Goal: Information Seeking & Learning: Understand process/instructions

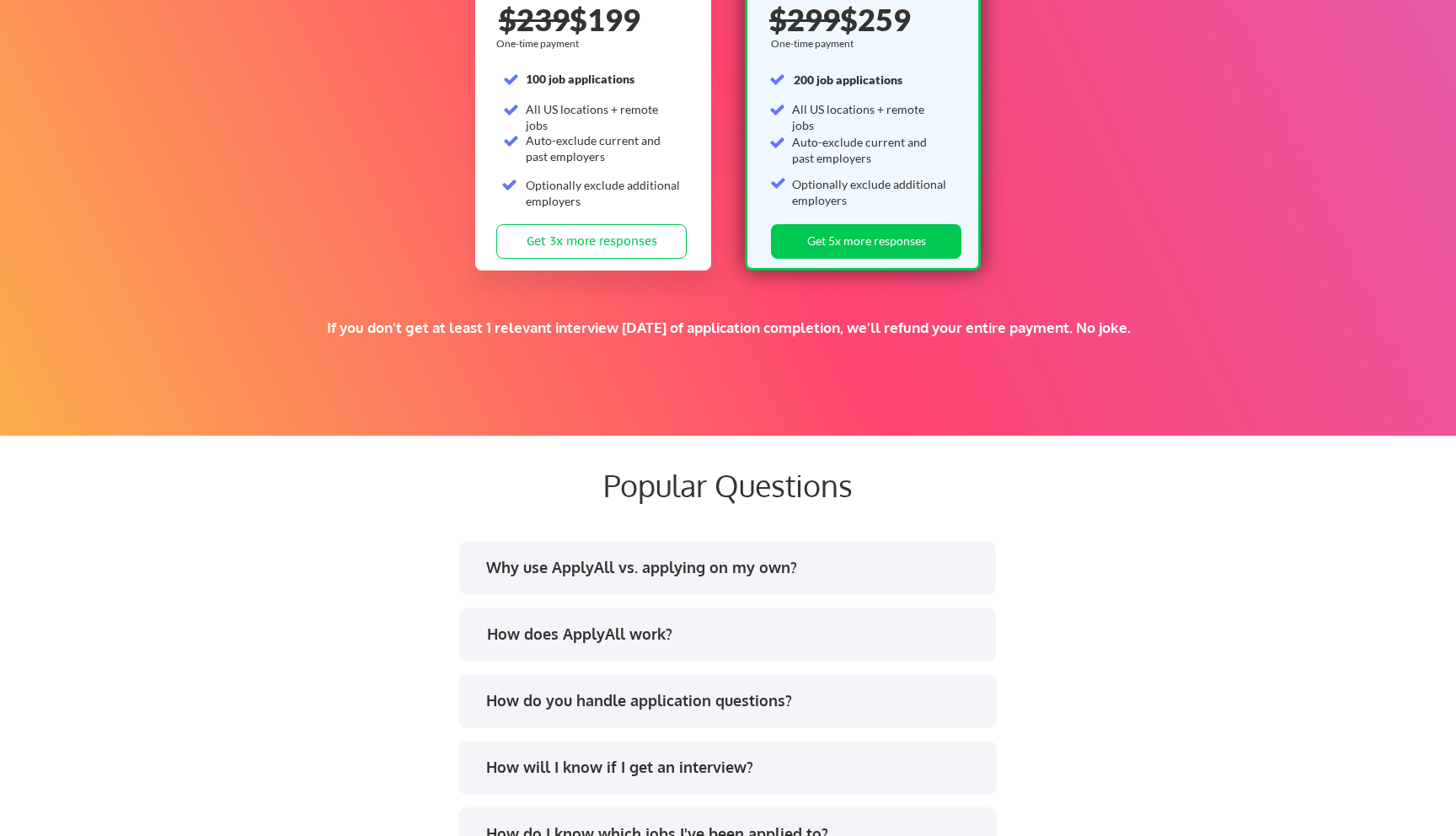
scroll to position [3102, 0]
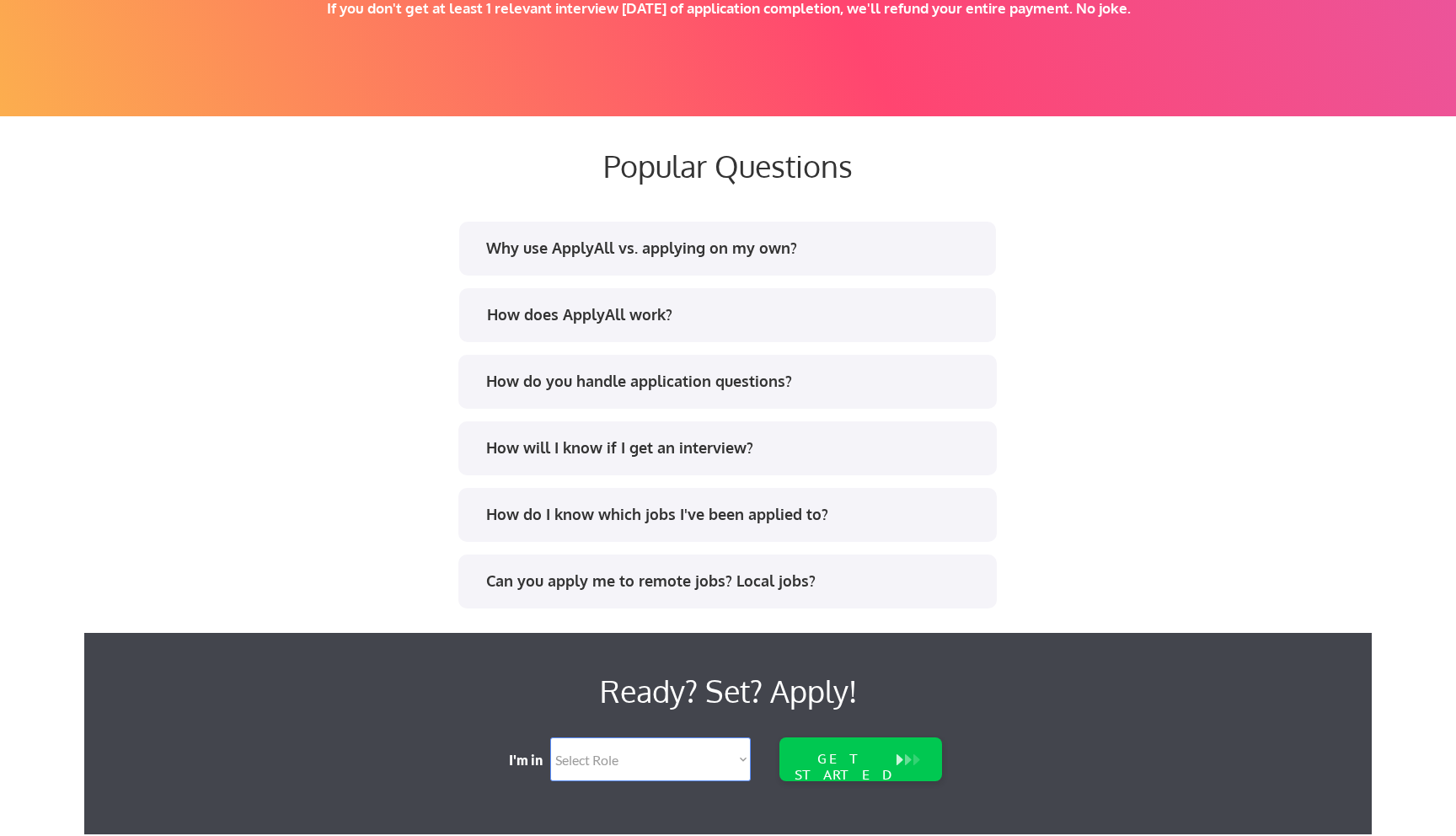
click at [563, 259] on div "Why use ApplyAll vs. applying on my own?" at bounding box center [727, 251] width 508 height 27
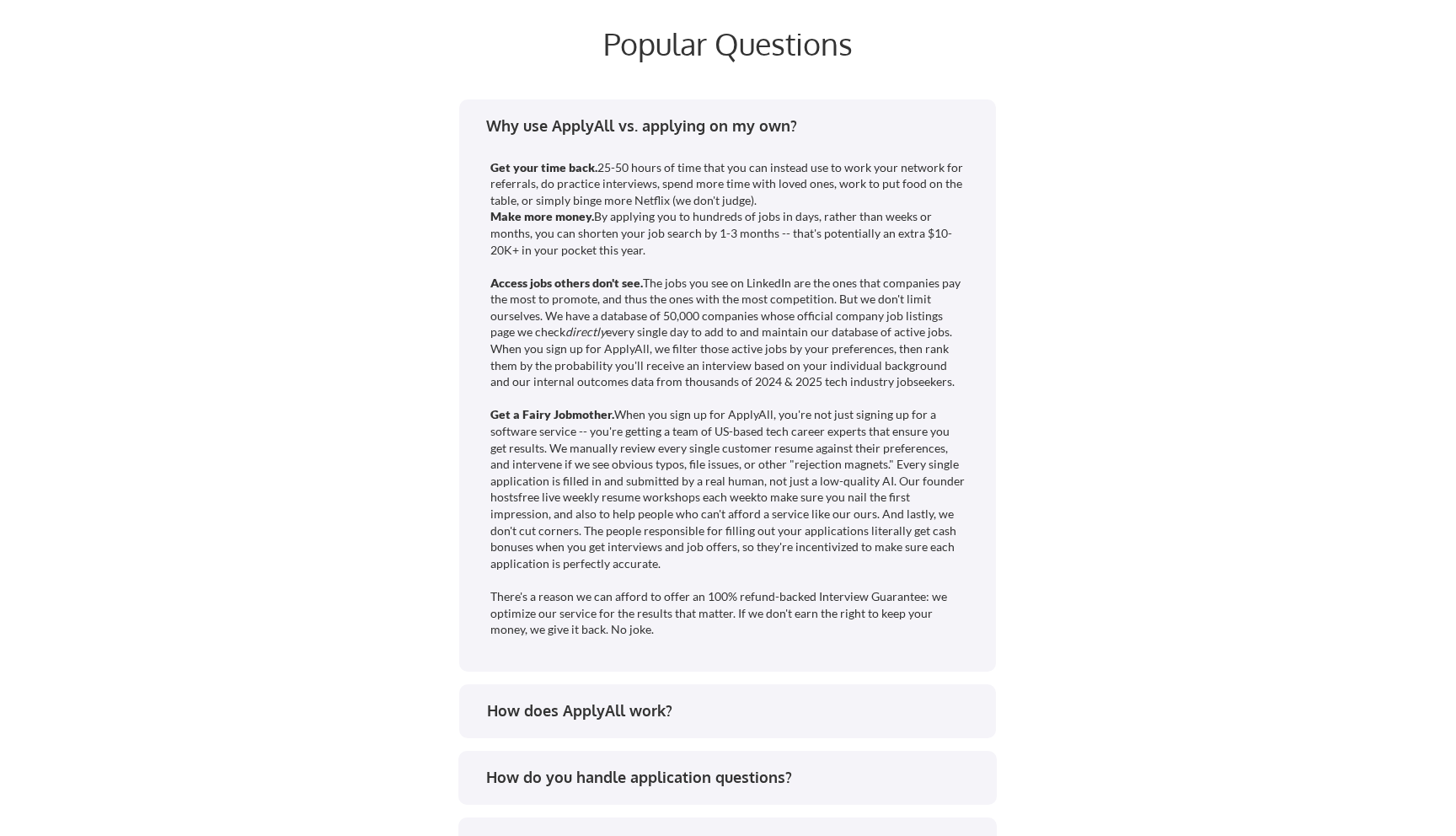
scroll to position [3225, 0]
click at [580, 350] on div "Get your time back. 25-50 hours of time that you can instead use to work your n…" at bounding box center [728, 397] width 477 height 479
click at [387, 457] on div "Why use ApplyAll vs. applying on my own? Get your time back. 25-50 hours of tim…" at bounding box center [728, 582] width 843 height 976
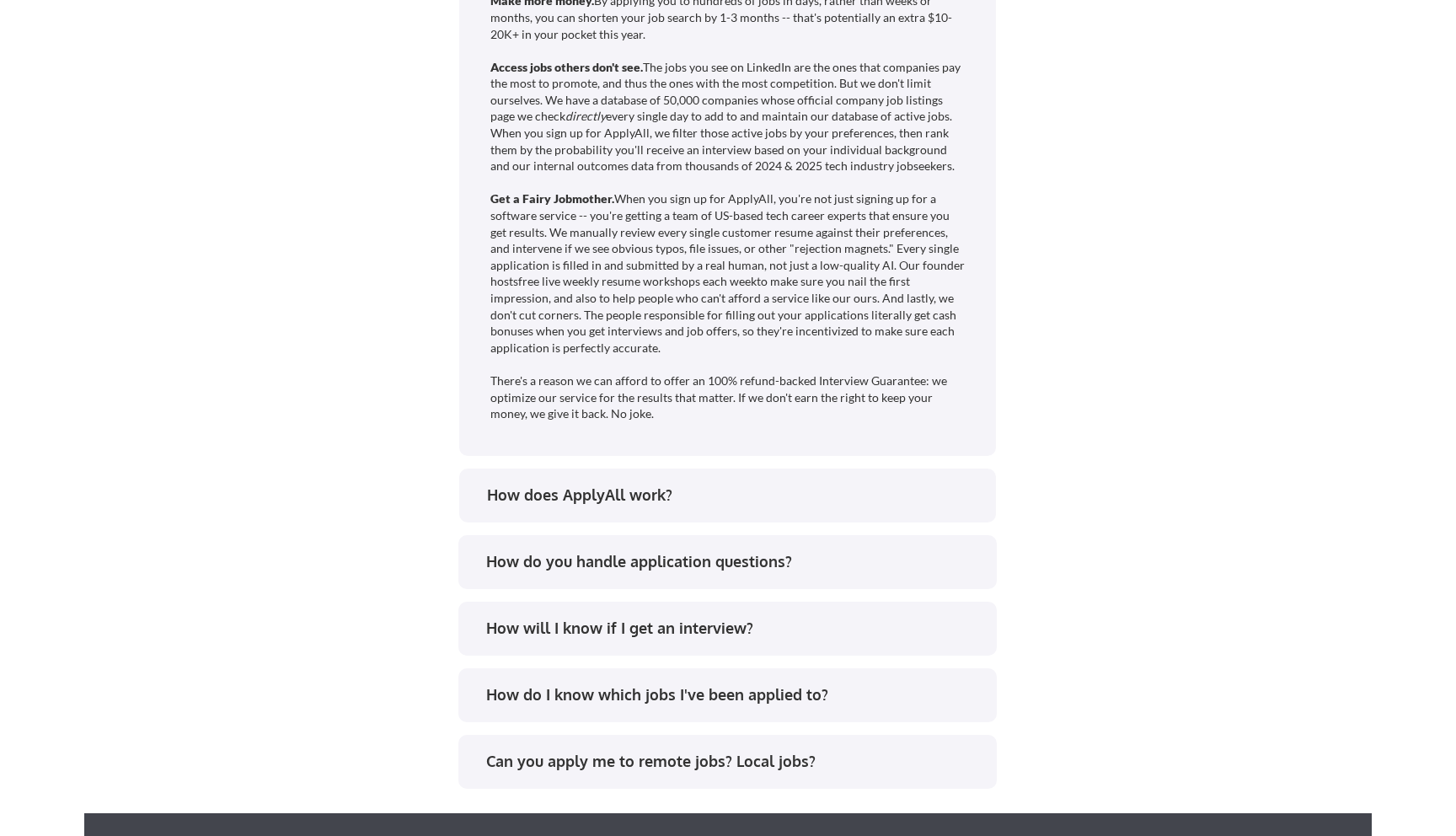
scroll to position [3444, 0]
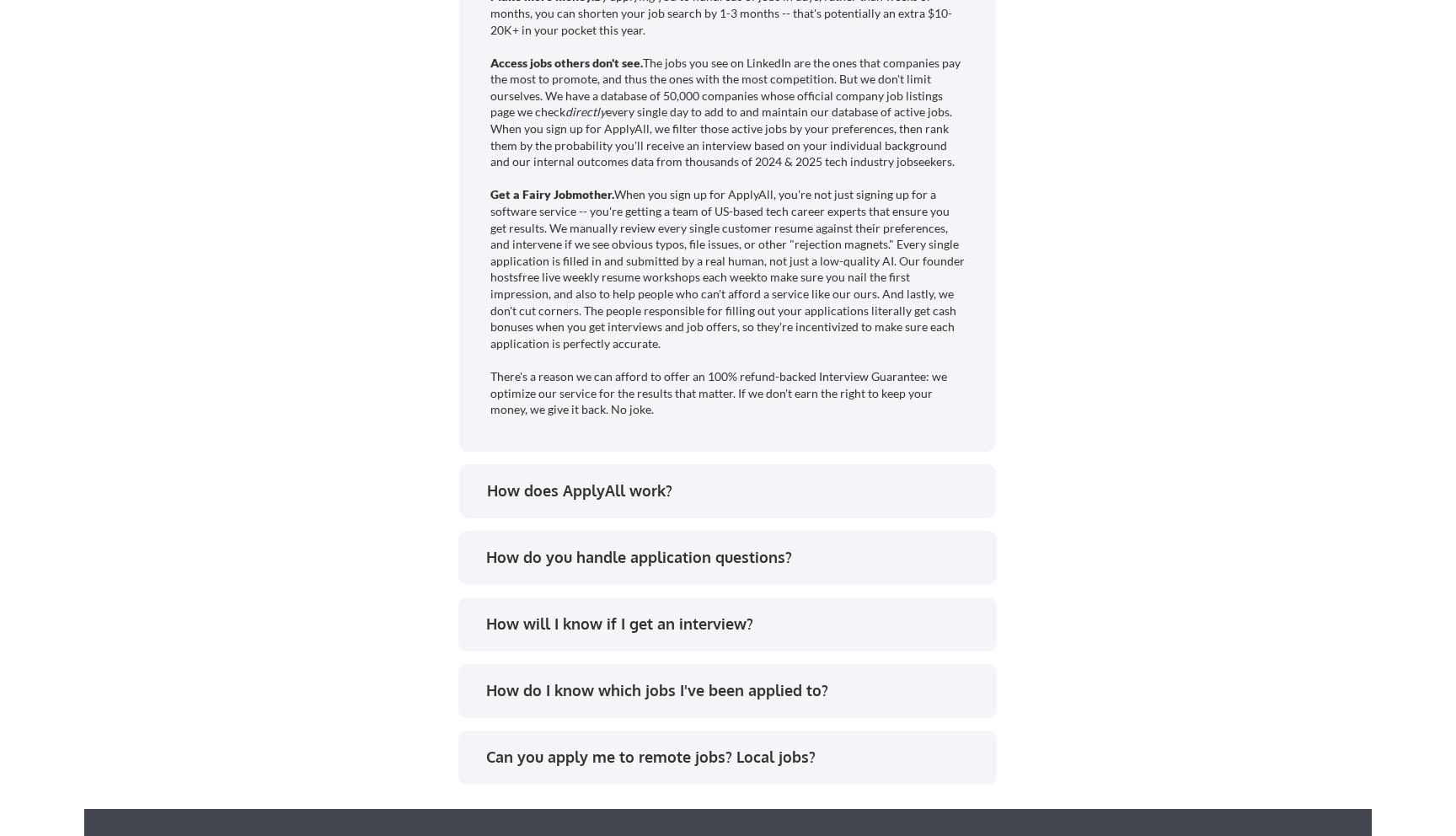
click at [547, 483] on div "How does ApplyAll work?" at bounding box center [734, 491] width 495 height 21
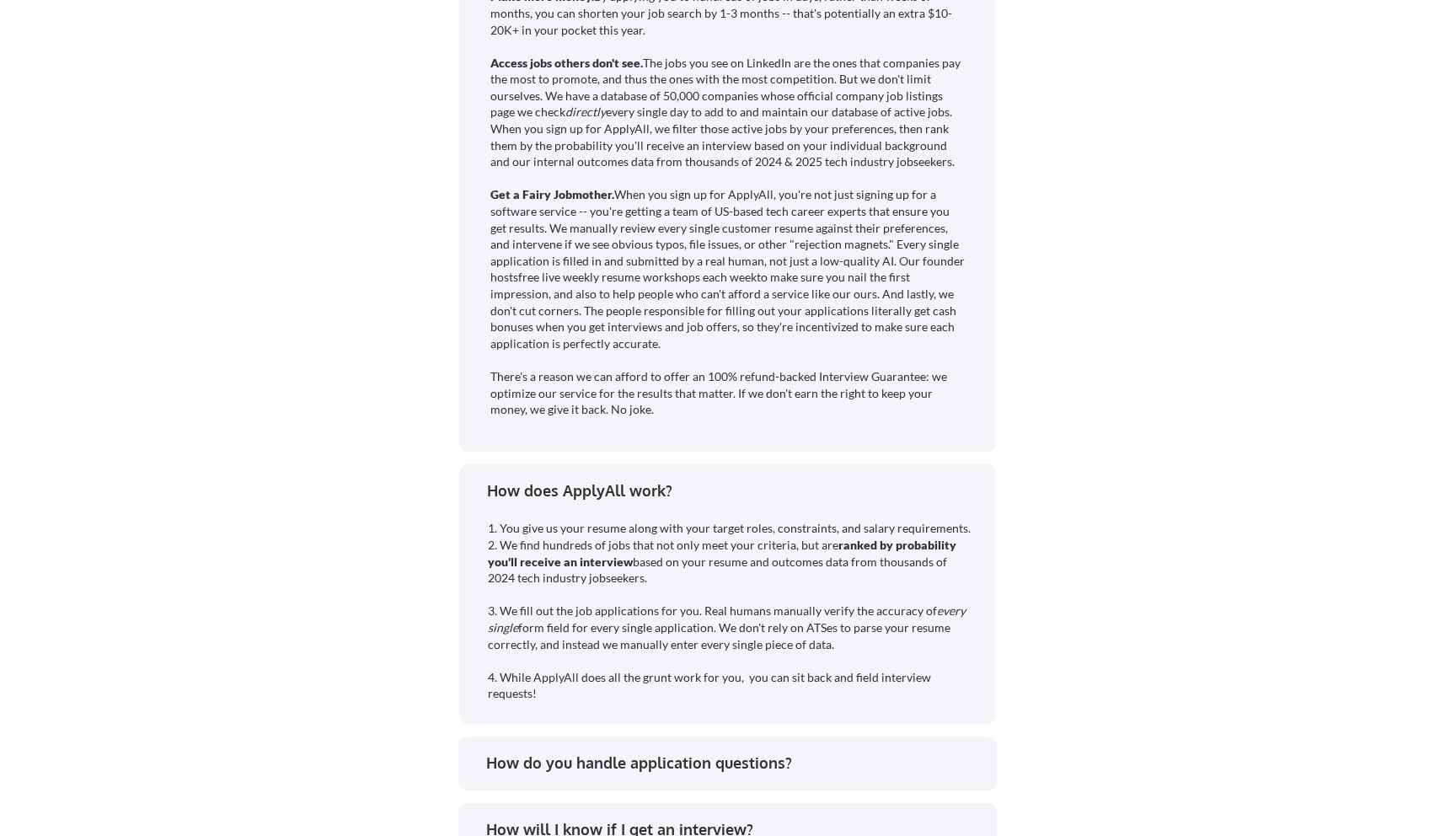
click at [236, 369] on div "Popular Questions Why use ApplyAll vs. applying on my own? Get your time back. …" at bounding box center [728, 416] width 1287 height 1282
click at [271, 391] on div "Popular Questions Why use ApplyAll vs. applying on my own? Get your time back. …" at bounding box center [728, 416] width 1287 height 1282
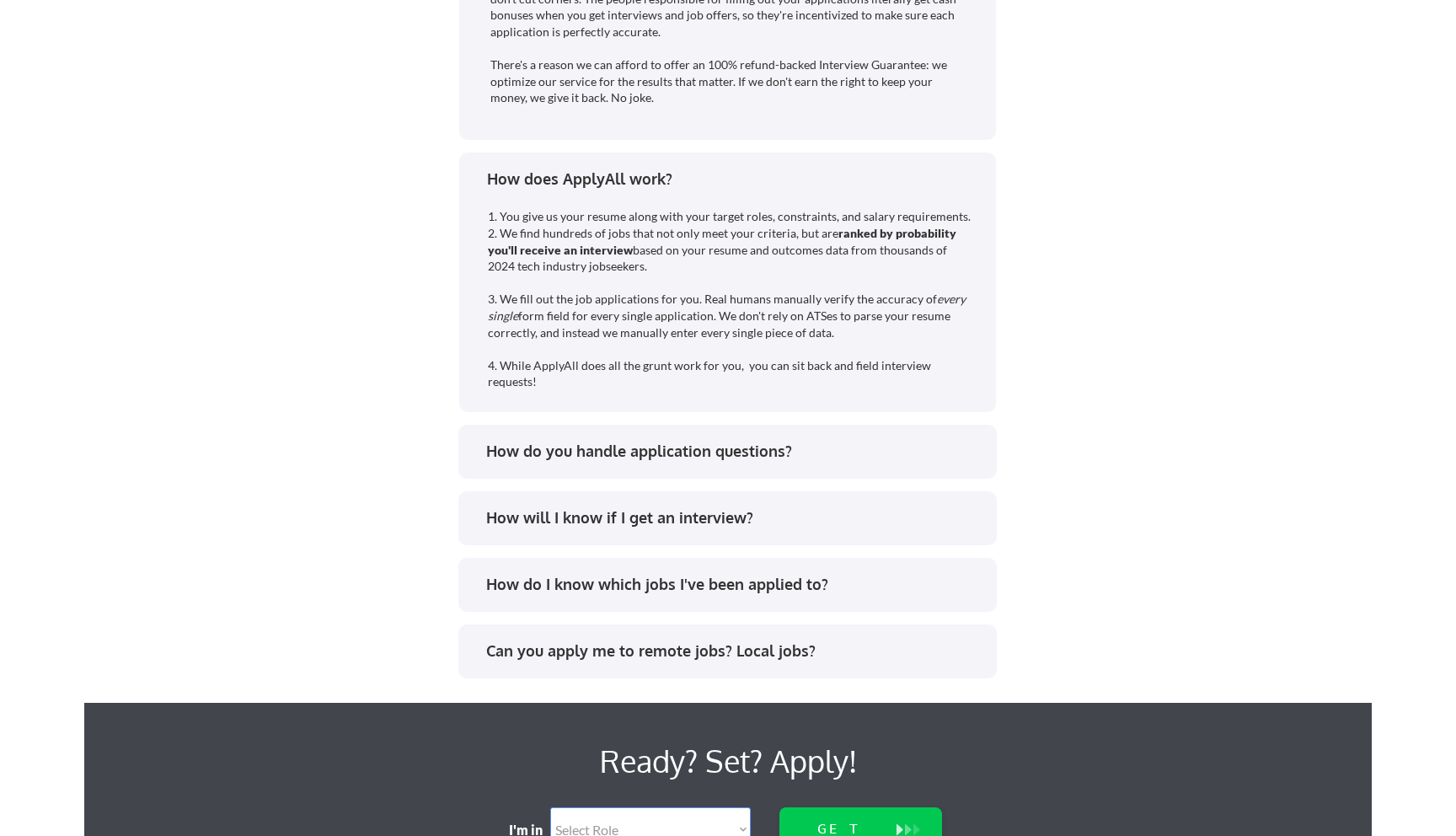
scroll to position [3757, 0]
click at [609, 452] on div "How do you handle application questions?" at bounding box center [733, 451] width 495 height 21
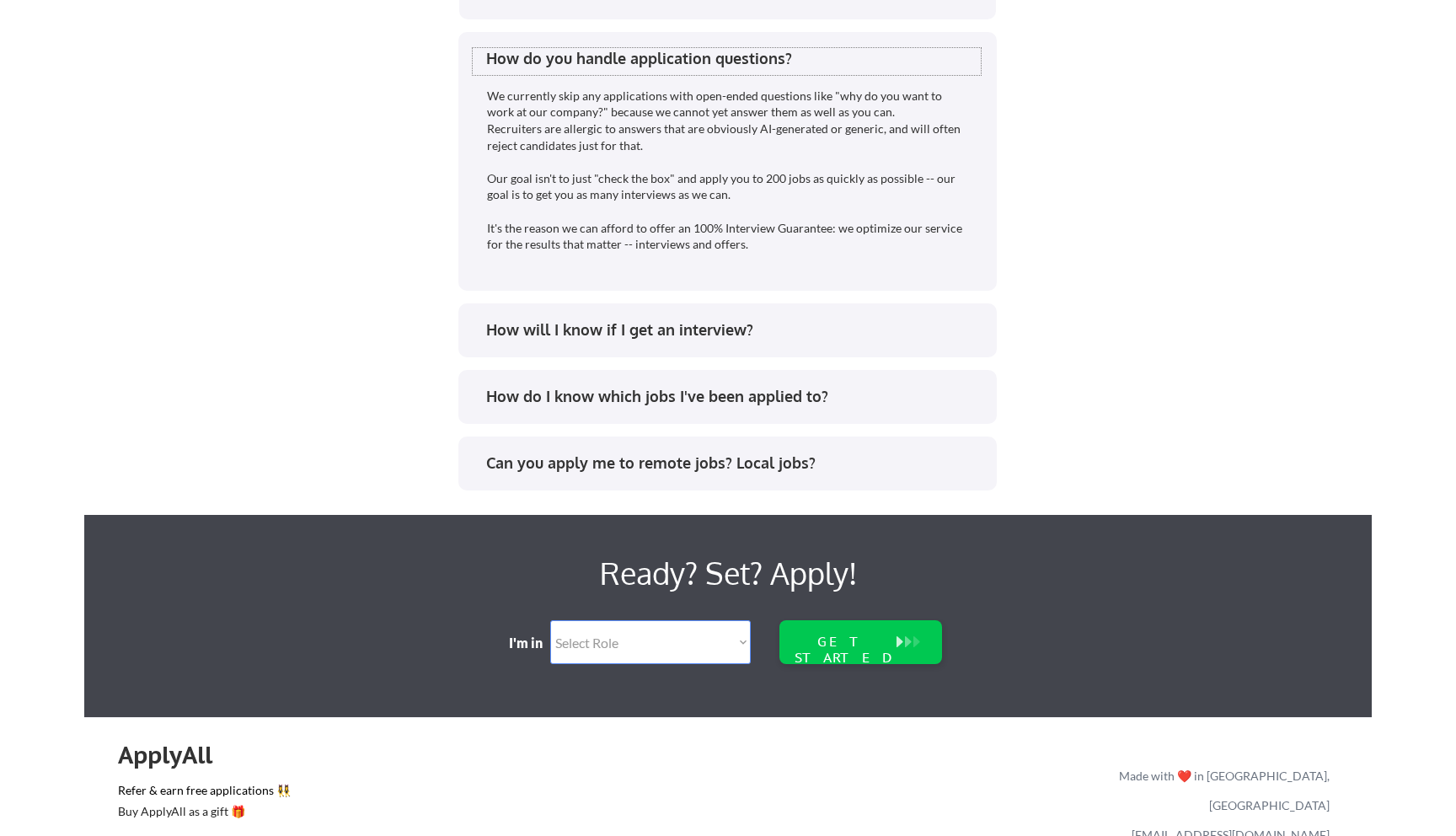
scroll to position [4164, 0]
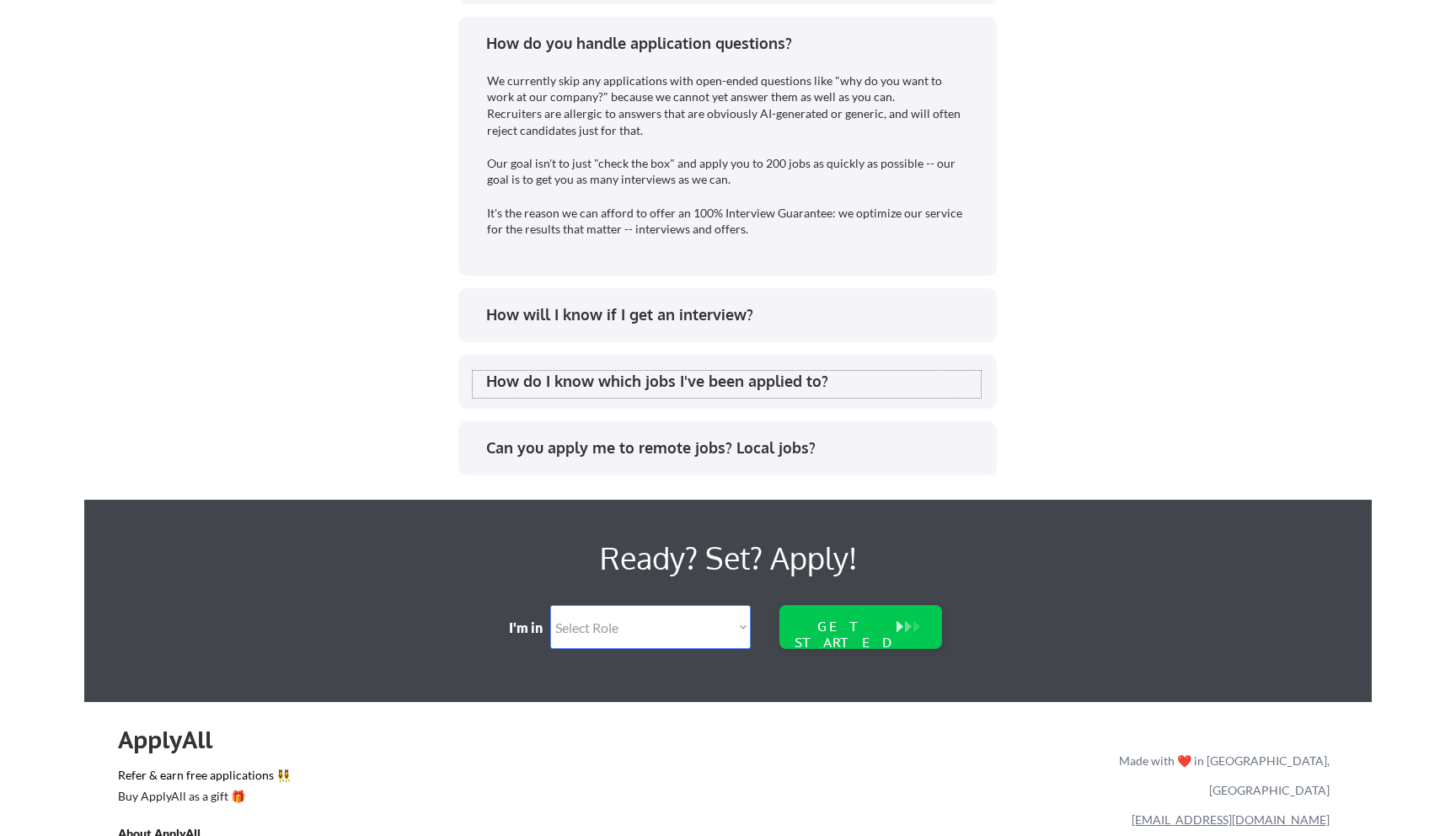
click at [659, 381] on div "How do I know which jobs I've been applied to?" at bounding box center [733, 381] width 495 height 21
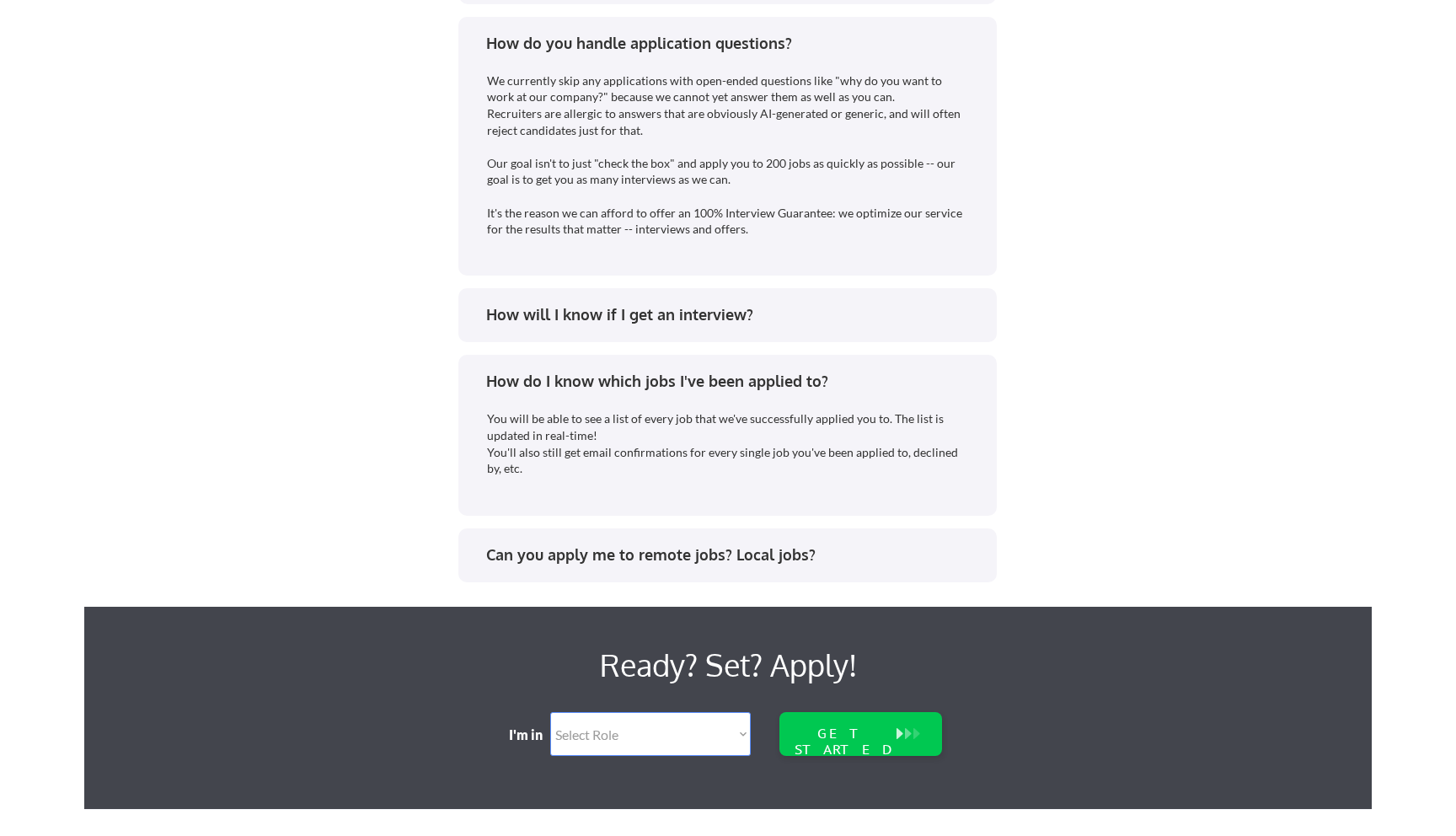
click at [647, 547] on div "Can you apply me to remote jobs? Local jobs?" at bounding box center [733, 555] width 495 height 21
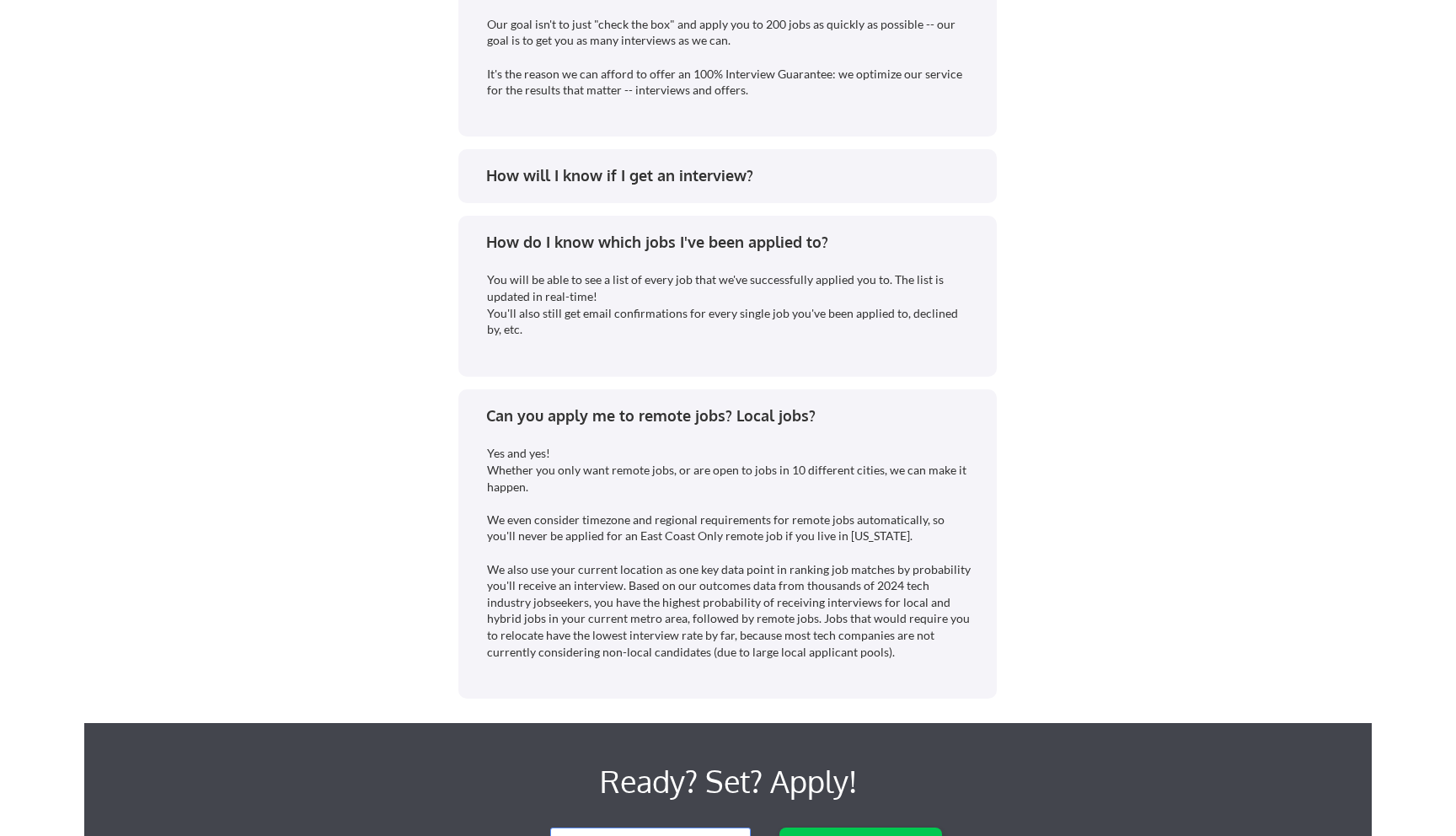
scroll to position [4316, 0]
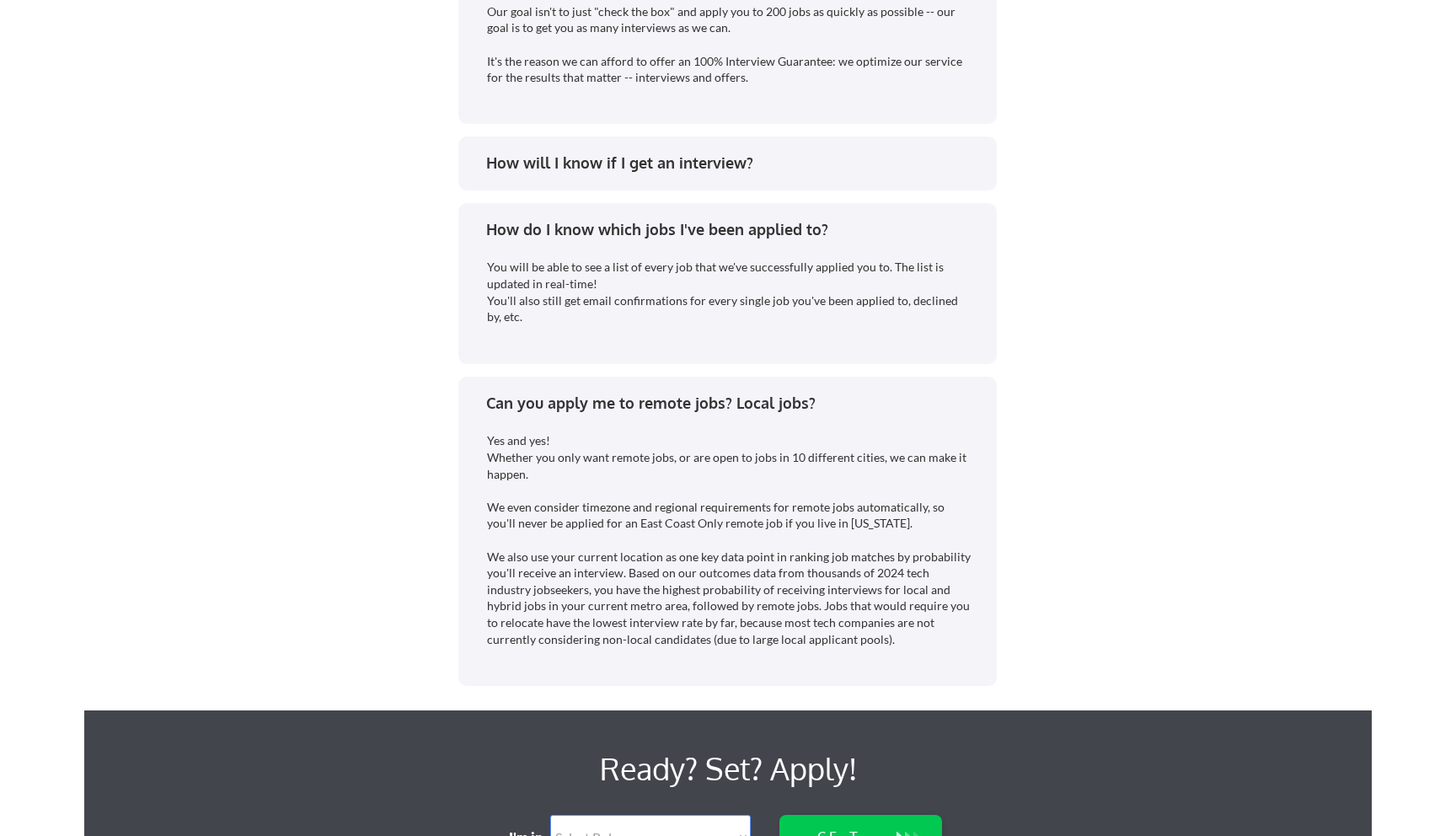
click at [615, 154] on div "How will I know if I get an interview?" at bounding box center [733, 163] width 495 height 21
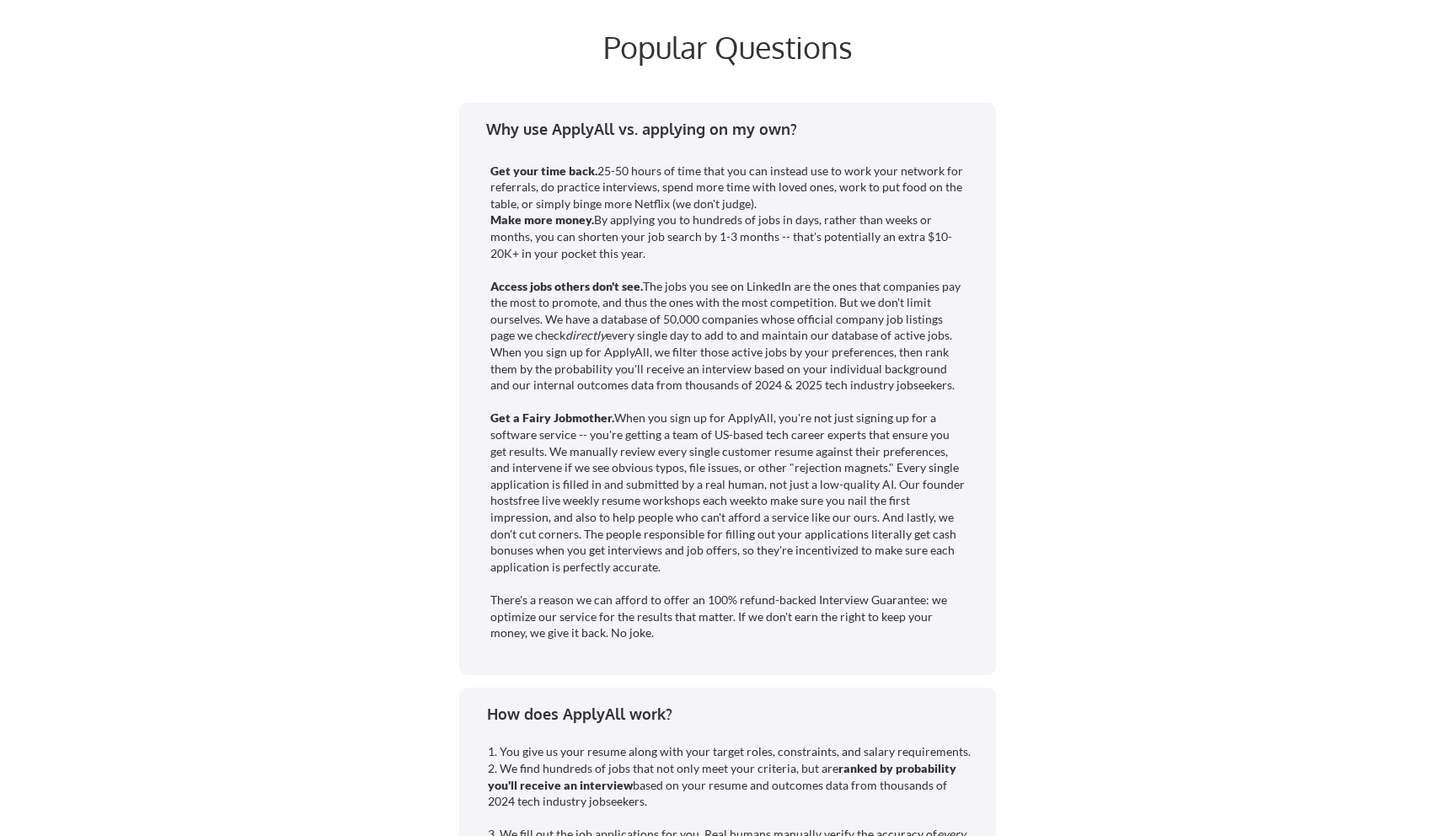
scroll to position [3205, 0]
